Goal: Task Accomplishment & Management: Use online tool/utility

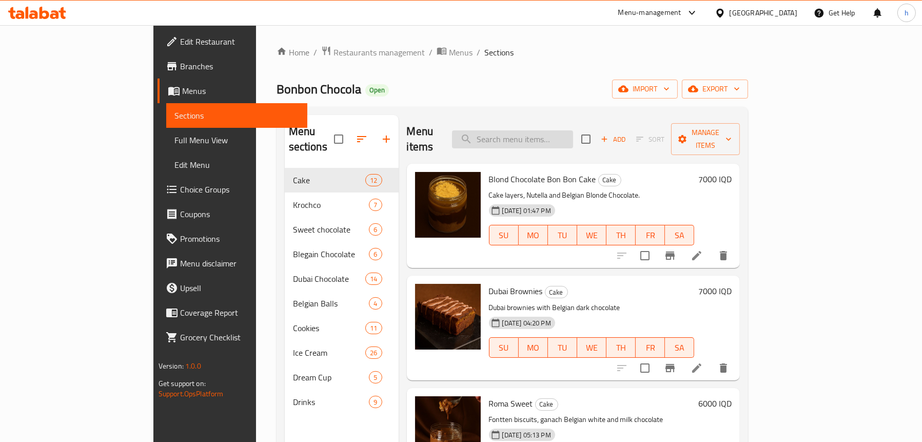
click at [543, 134] on input "search" at bounding box center [512, 139] width 121 height 18
paste input "Bonbon Ice Cream - 6 Pieces"
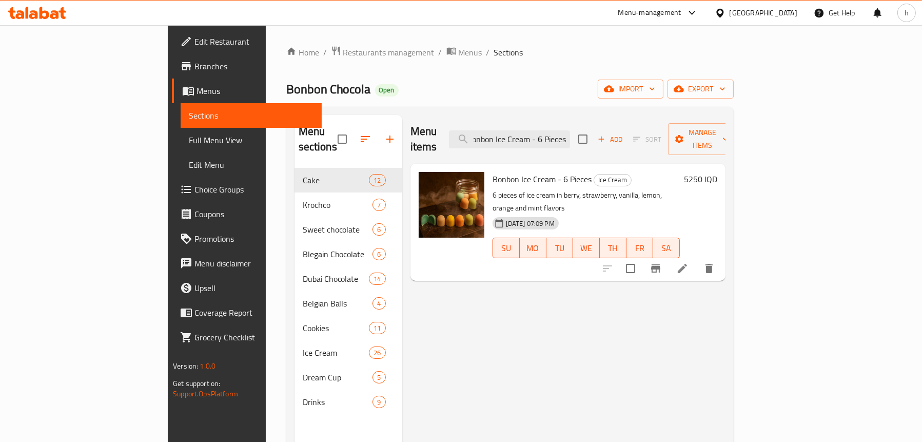
type input "Bonbon Ice Cream - 6 Pieces"
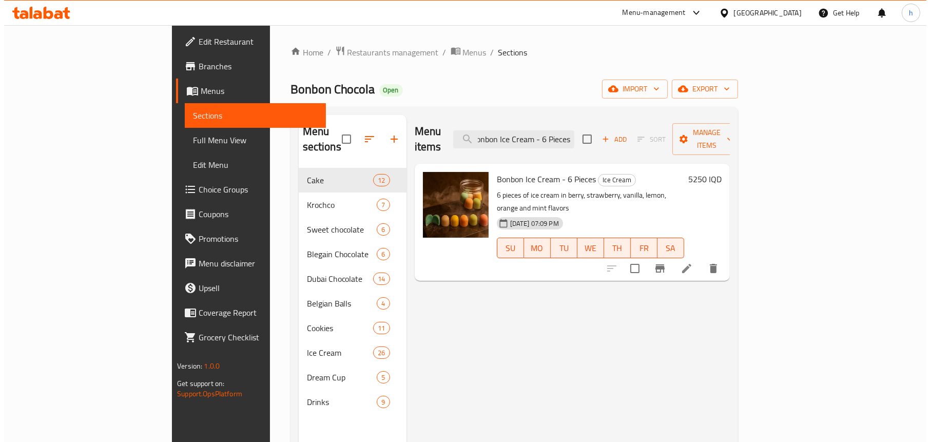
scroll to position [0, 0]
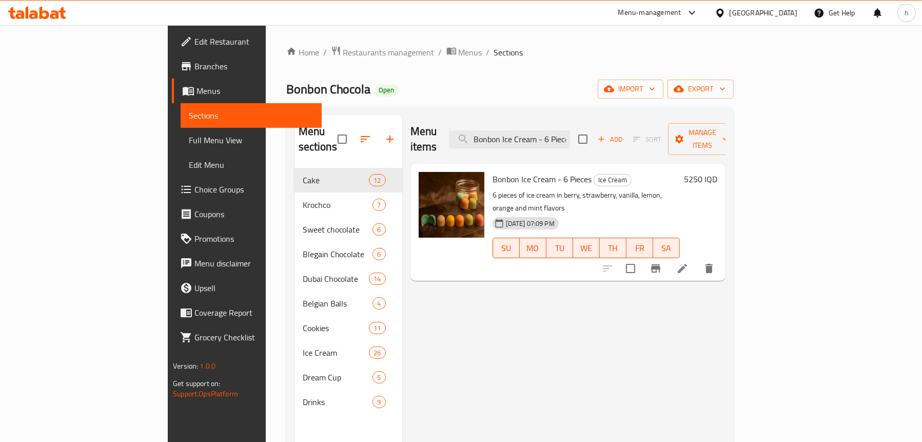
click at [189, 136] on span "Full Menu View" at bounding box center [251, 140] width 125 height 12
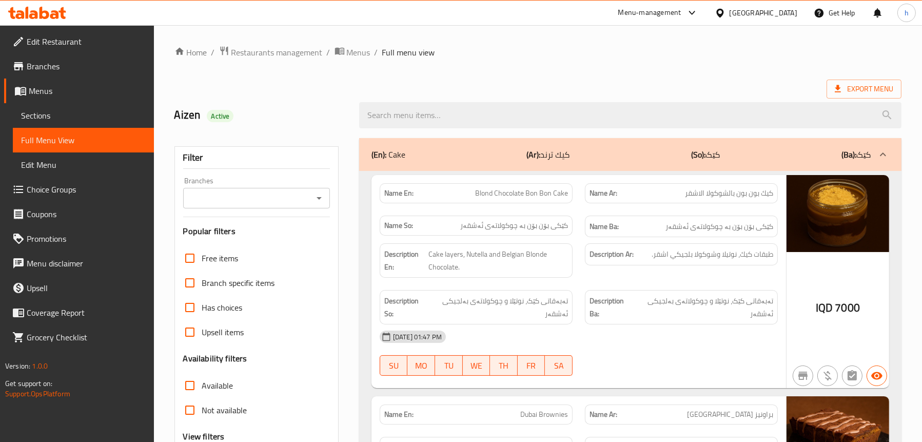
click at [320, 203] on icon "Open" at bounding box center [319, 198] width 12 height 12
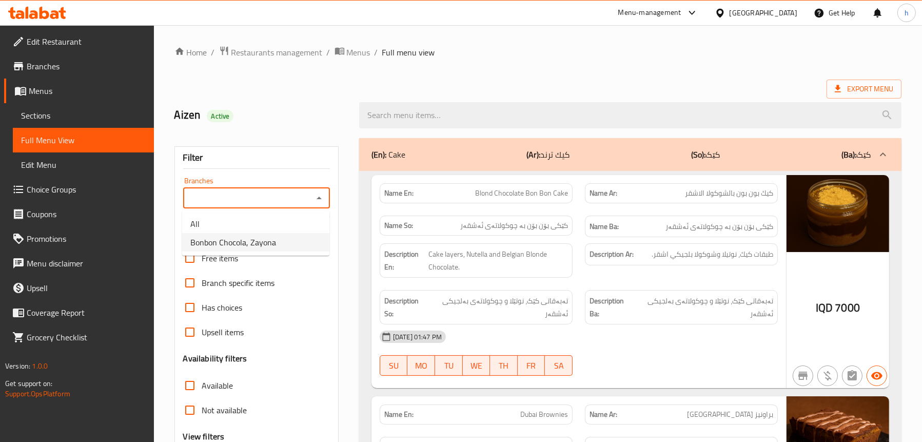
click at [261, 241] on span "Bonbon Chocola, Zayona" at bounding box center [233, 242] width 86 height 12
type input "Bonbon Chocola, Zayona"
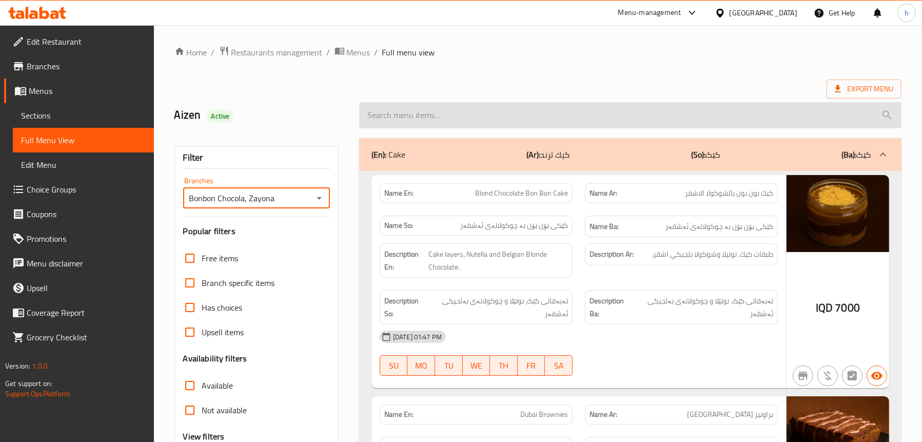
click at [442, 115] on input "search" at bounding box center [630, 115] width 543 height 26
paste input "Bonbon Ice Cream - 6 Pieces"
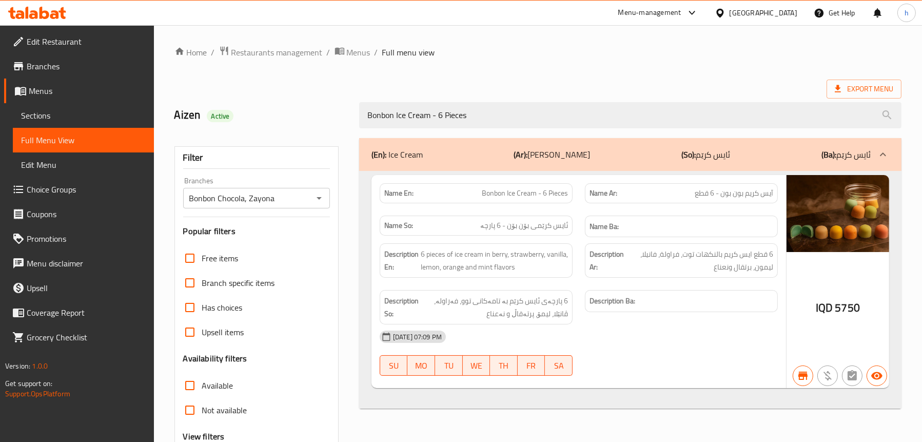
type input "Bonbon Ice Cream - 6 Pieces"
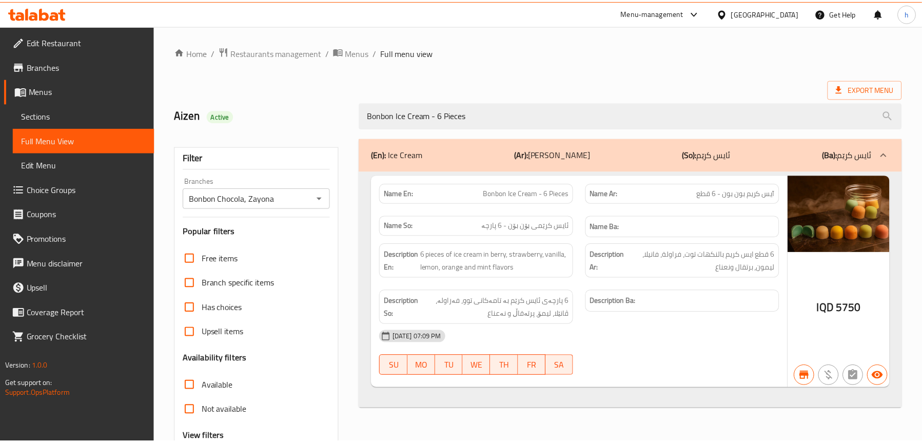
scroll to position [104, 0]
